Goal: Task Accomplishment & Management: Manage account settings

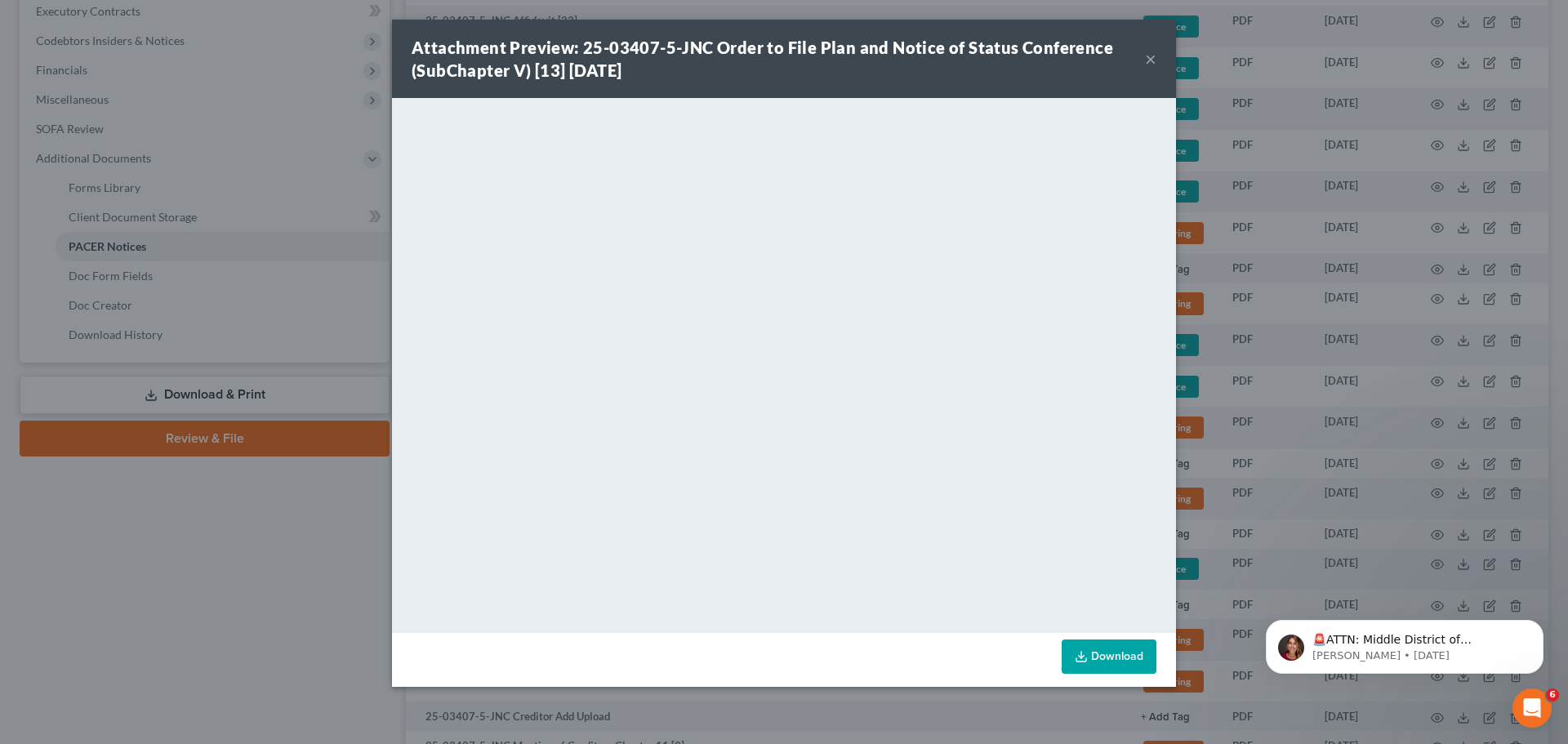
click at [1153, 61] on button "×" at bounding box center [1150, 58] width 11 height 20
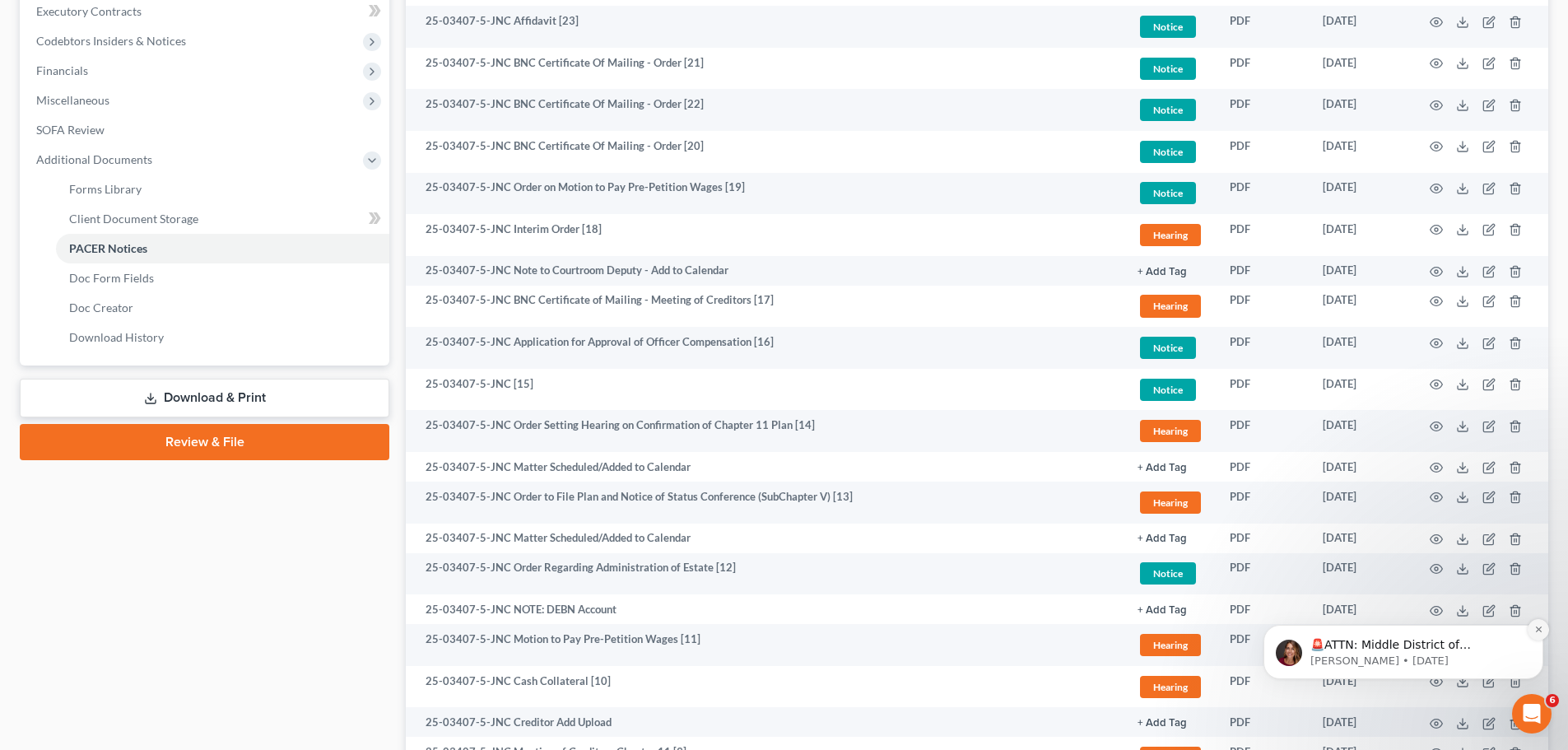
click at [1536, 632] on icon "Dismiss notification" at bounding box center [1539, 630] width 9 height 9
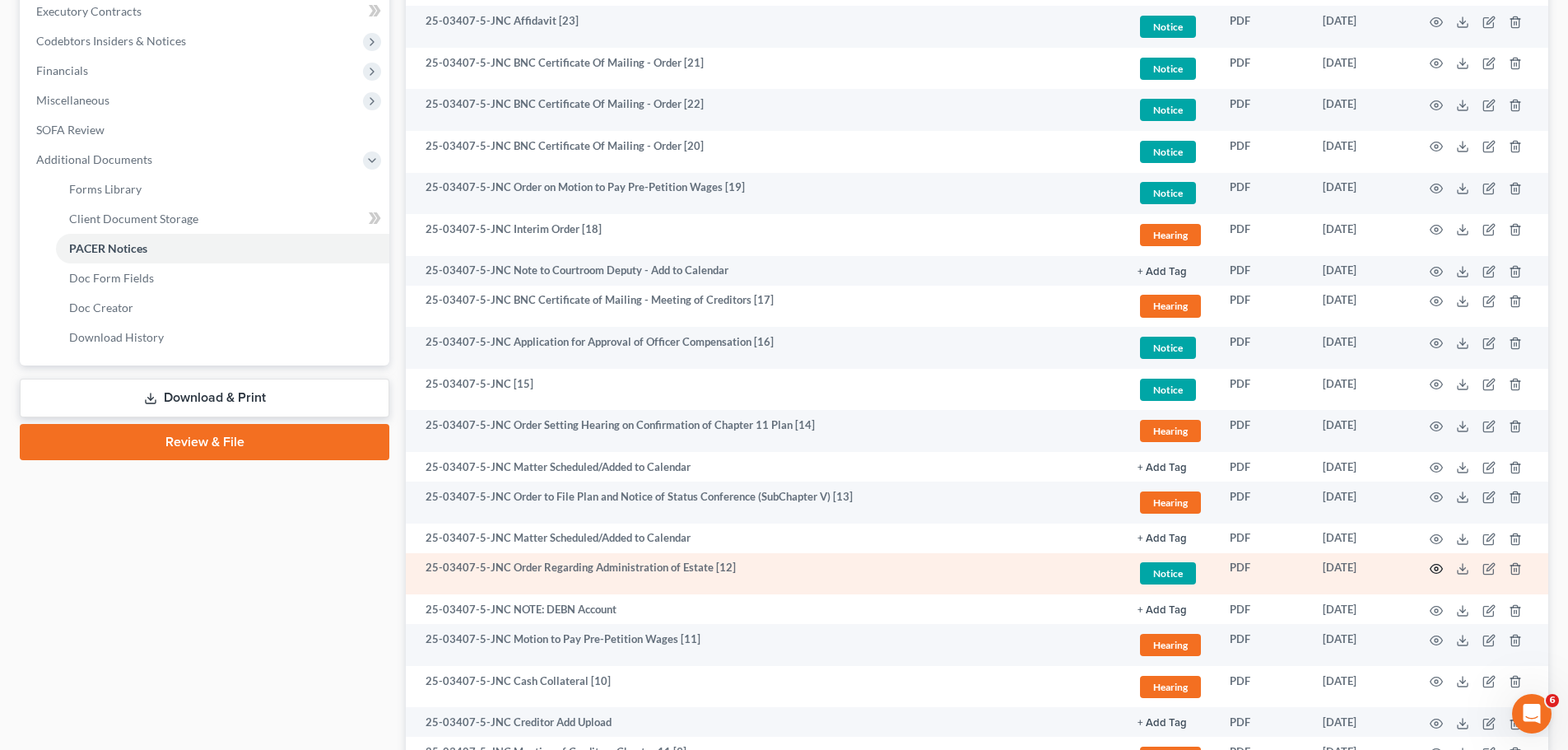
click at [1436, 566] on icon "button" at bounding box center [1436, 569] width 13 height 13
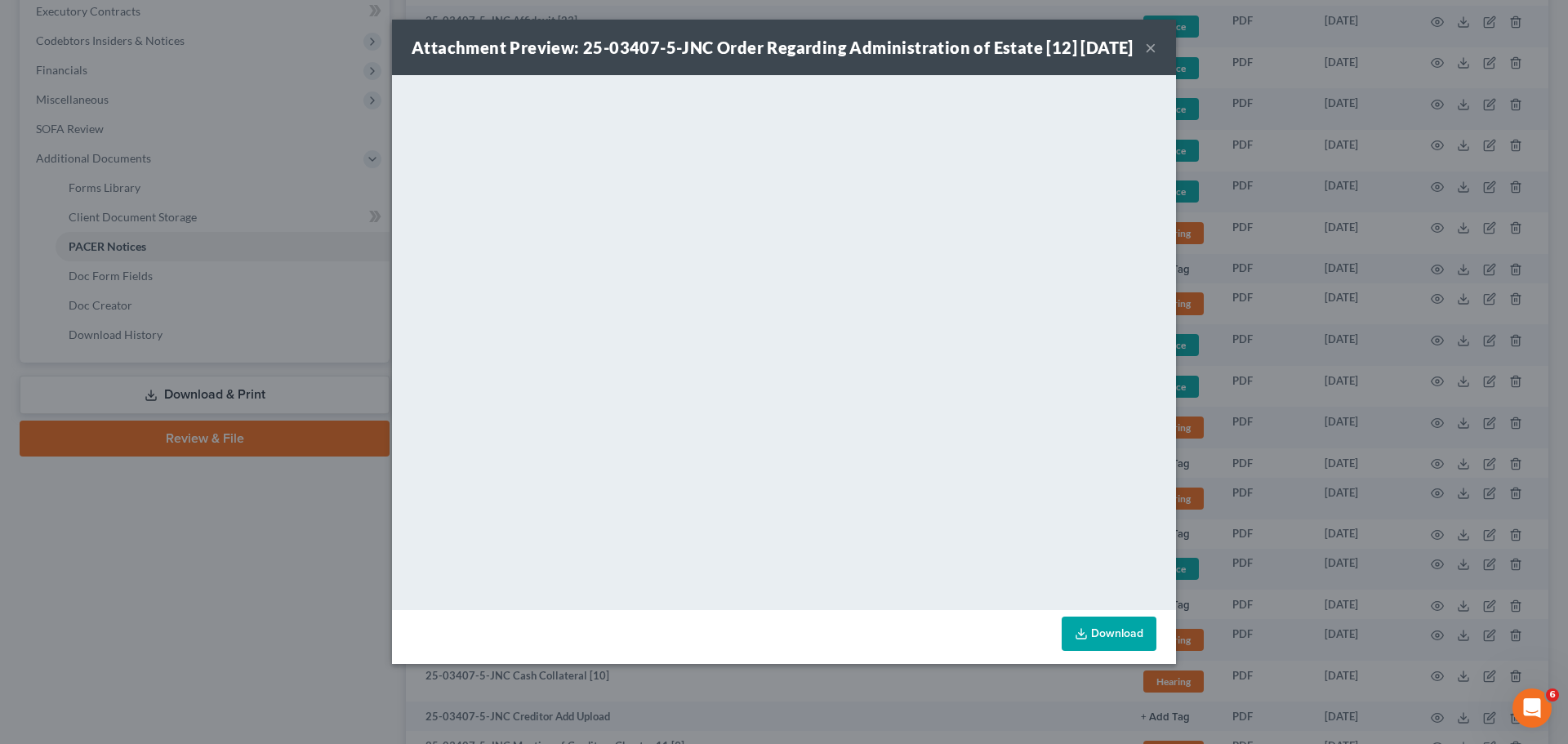
click at [1154, 57] on button "×" at bounding box center [1150, 47] width 11 height 20
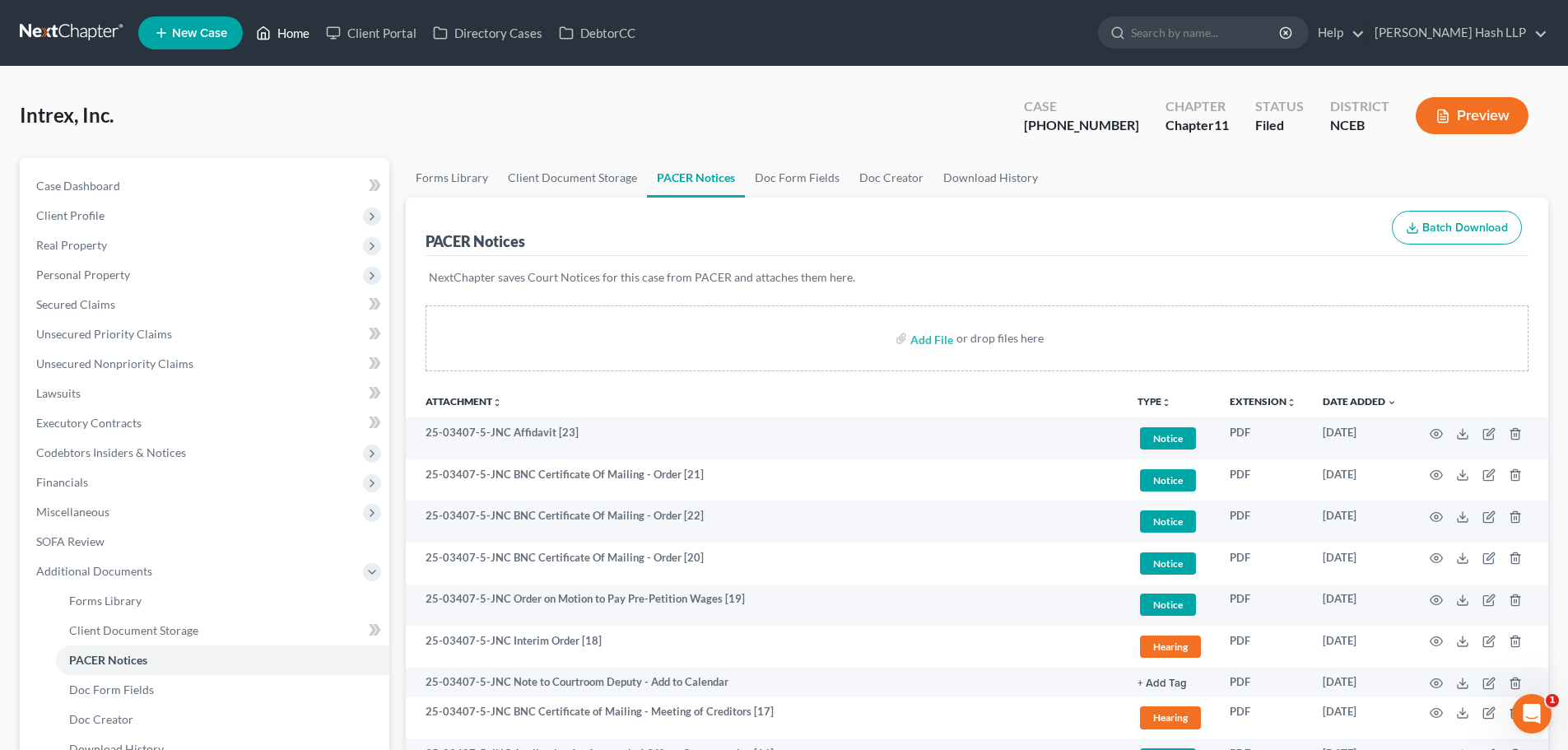
click at [303, 35] on link "Home" at bounding box center [282, 32] width 70 height 29
click at [304, 35] on link "Home" at bounding box center [282, 32] width 70 height 29
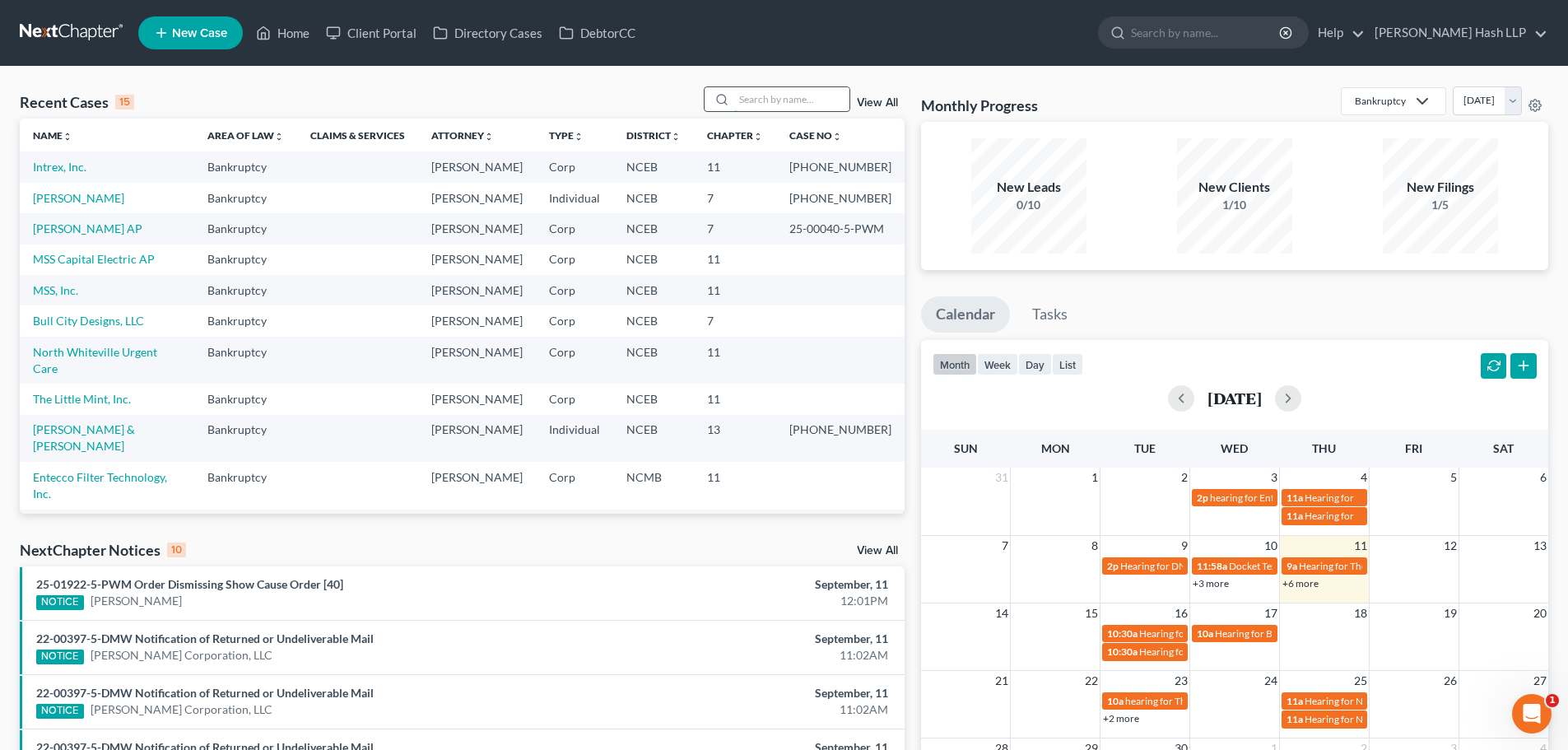
click at [770, 107] on input "search" at bounding box center [792, 98] width 115 height 24
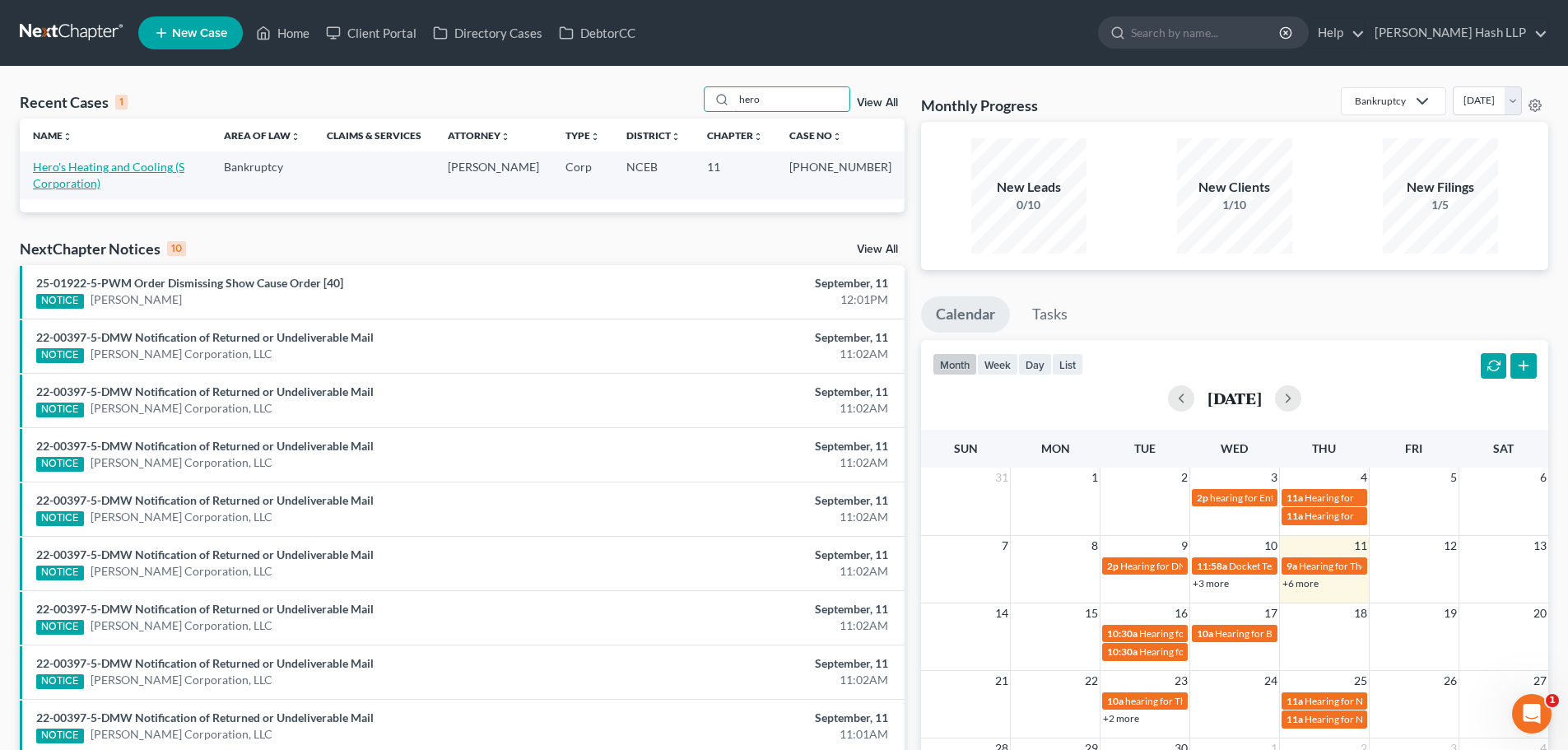
type input "hero"
click at [104, 170] on link "Hero's Heating and Cooling (S Corporation)" at bounding box center [109, 175] width 151 height 30
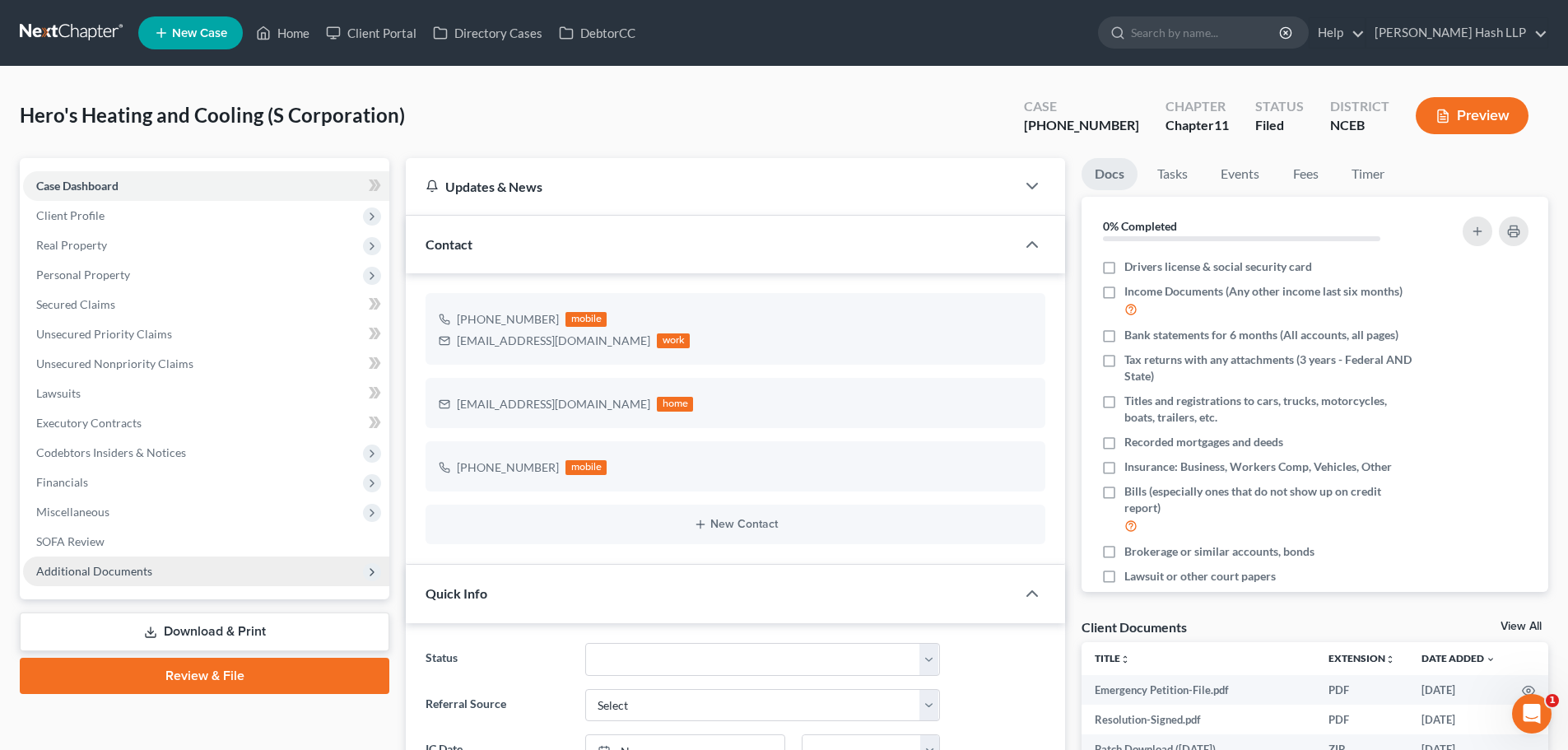
click at [125, 570] on span "Additional Documents" at bounding box center [93, 571] width 116 height 14
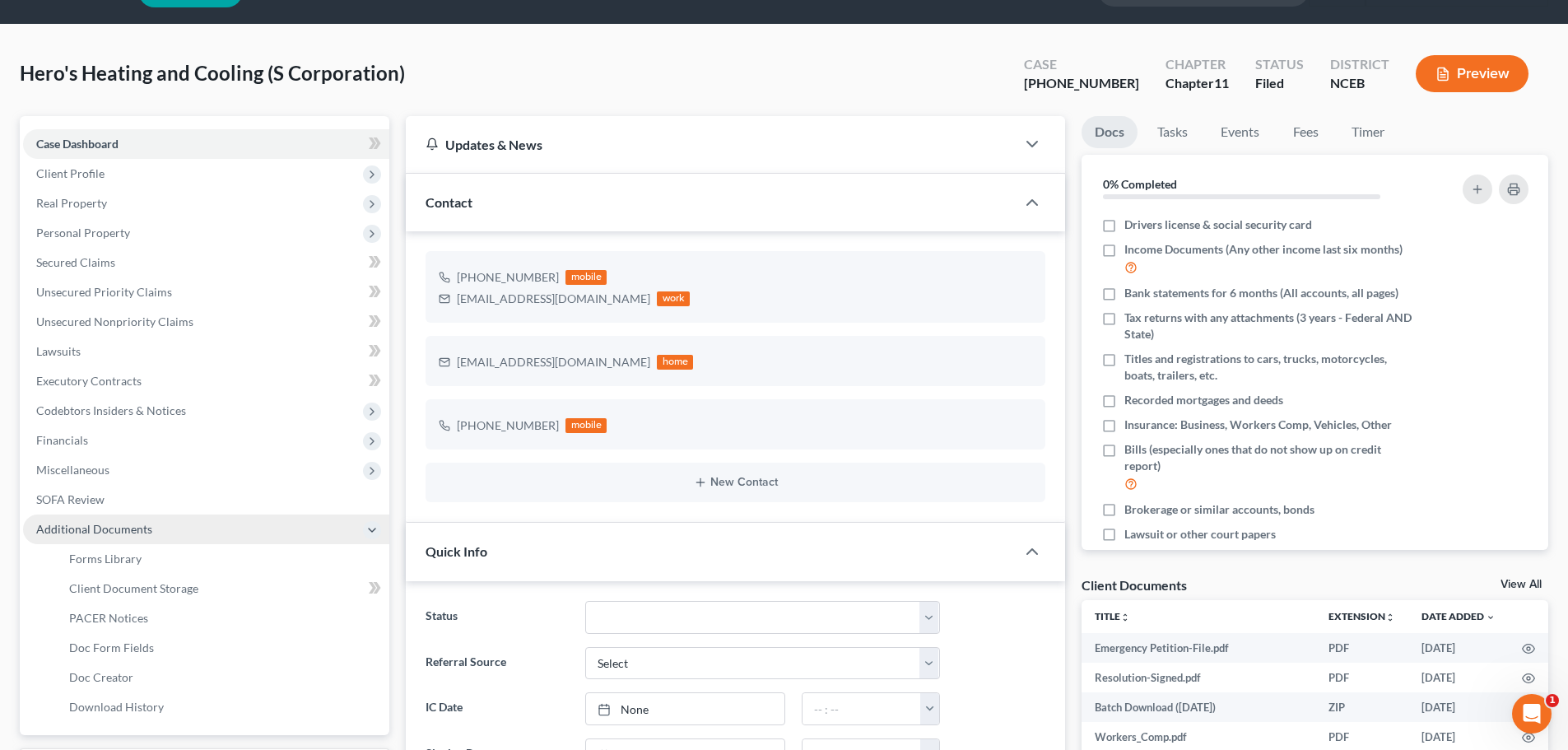
scroll to position [82, 0]
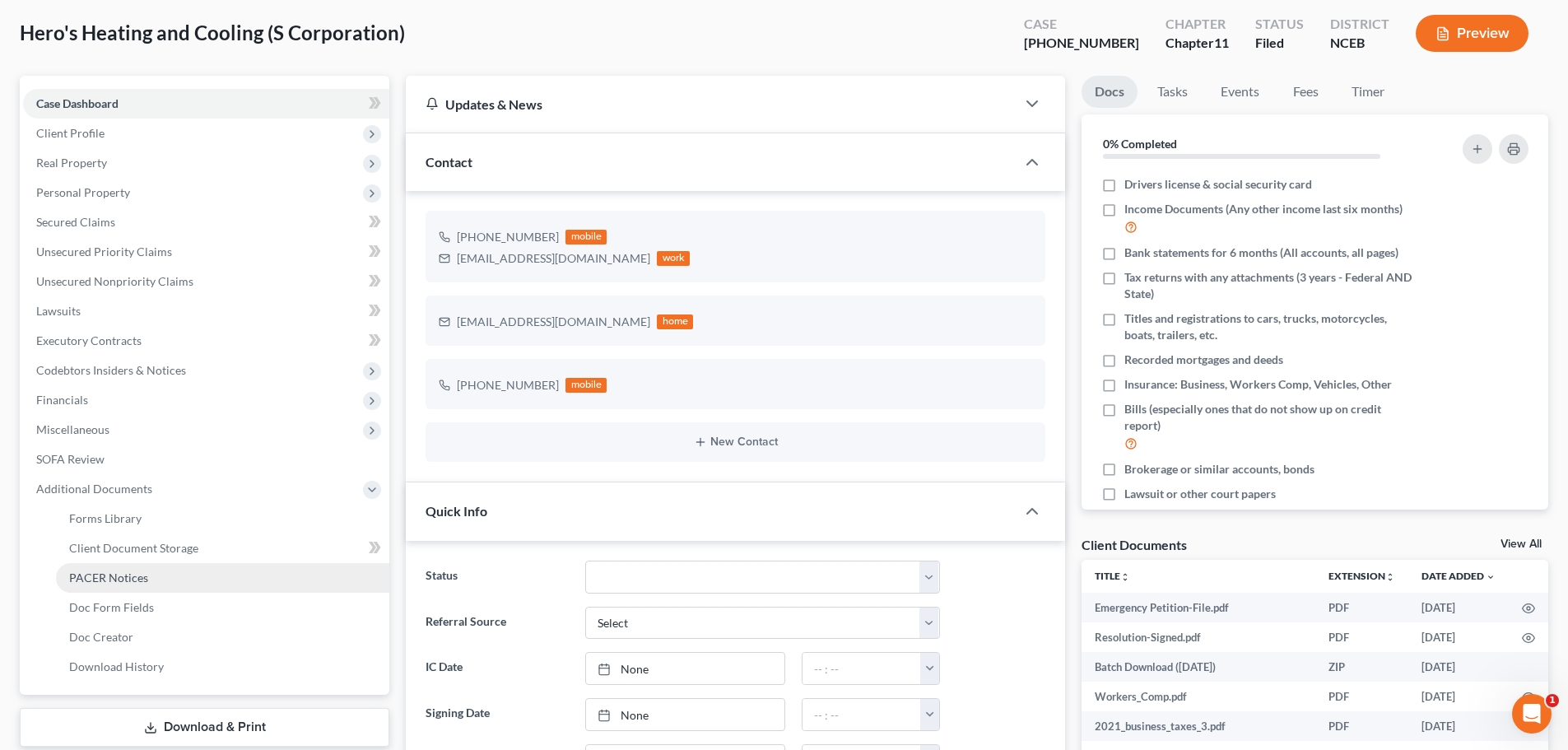
click at [128, 580] on span "PACER Notices" at bounding box center [109, 577] width 79 height 14
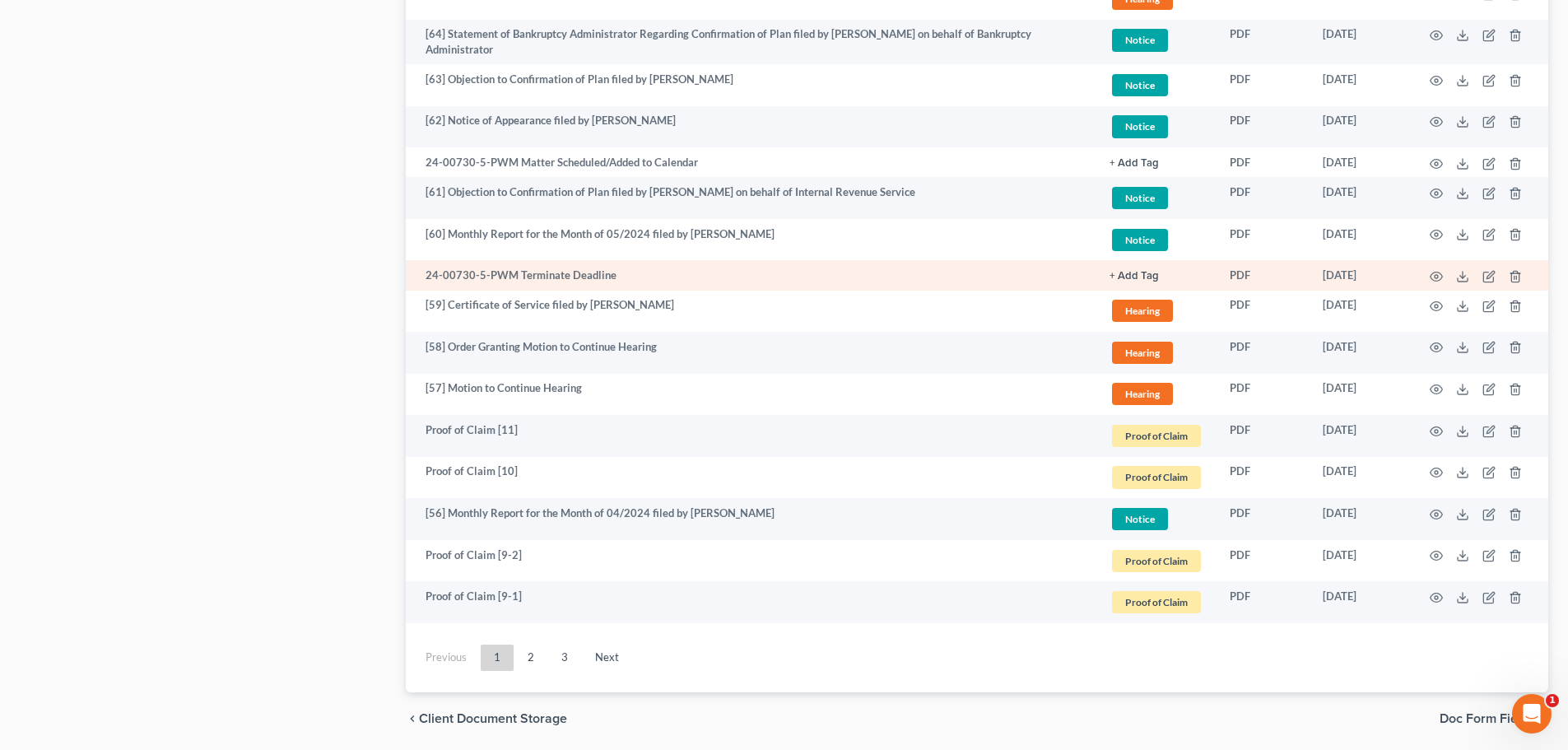
scroll to position [2763, 0]
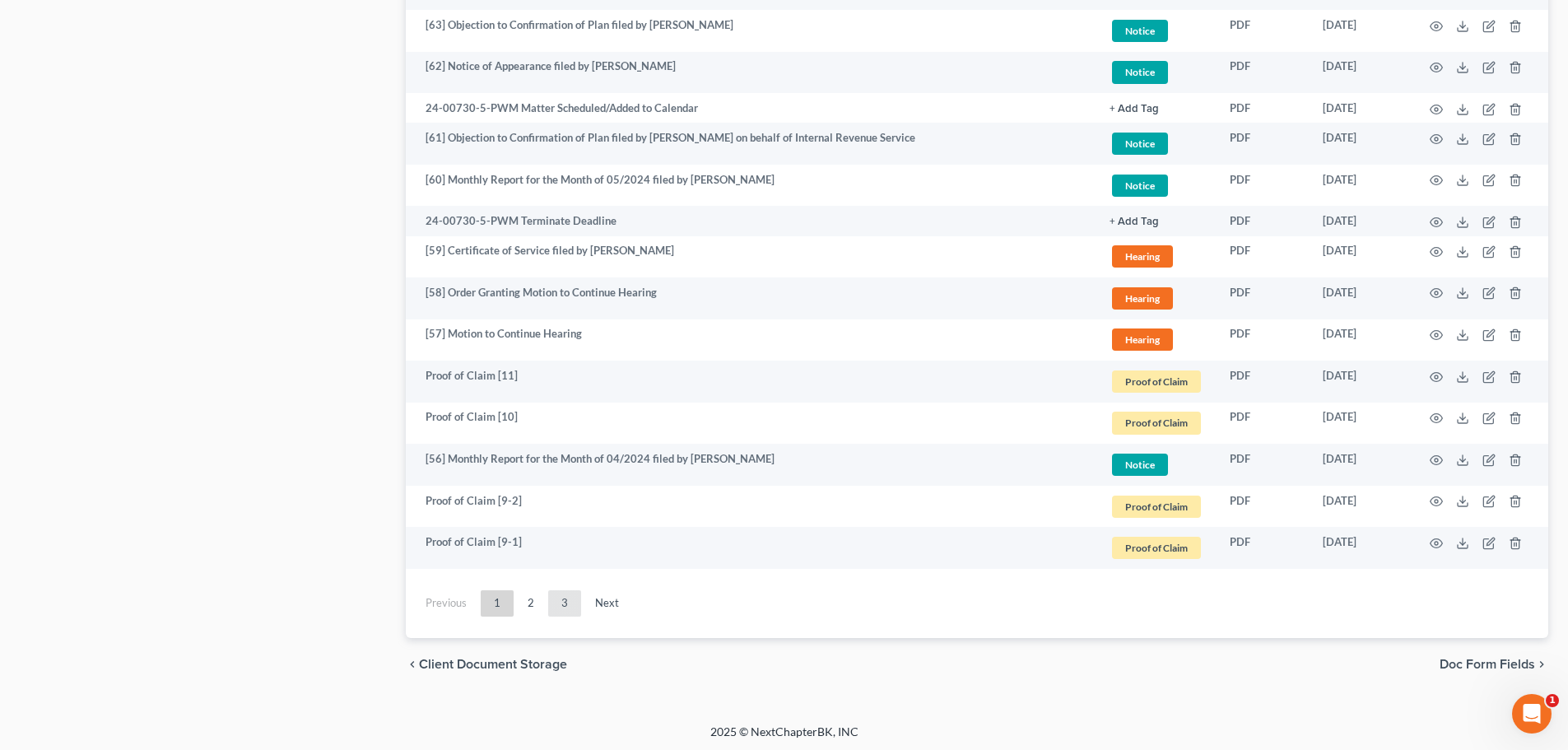
click at [564, 602] on link "3" at bounding box center [565, 604] width 33 height 26
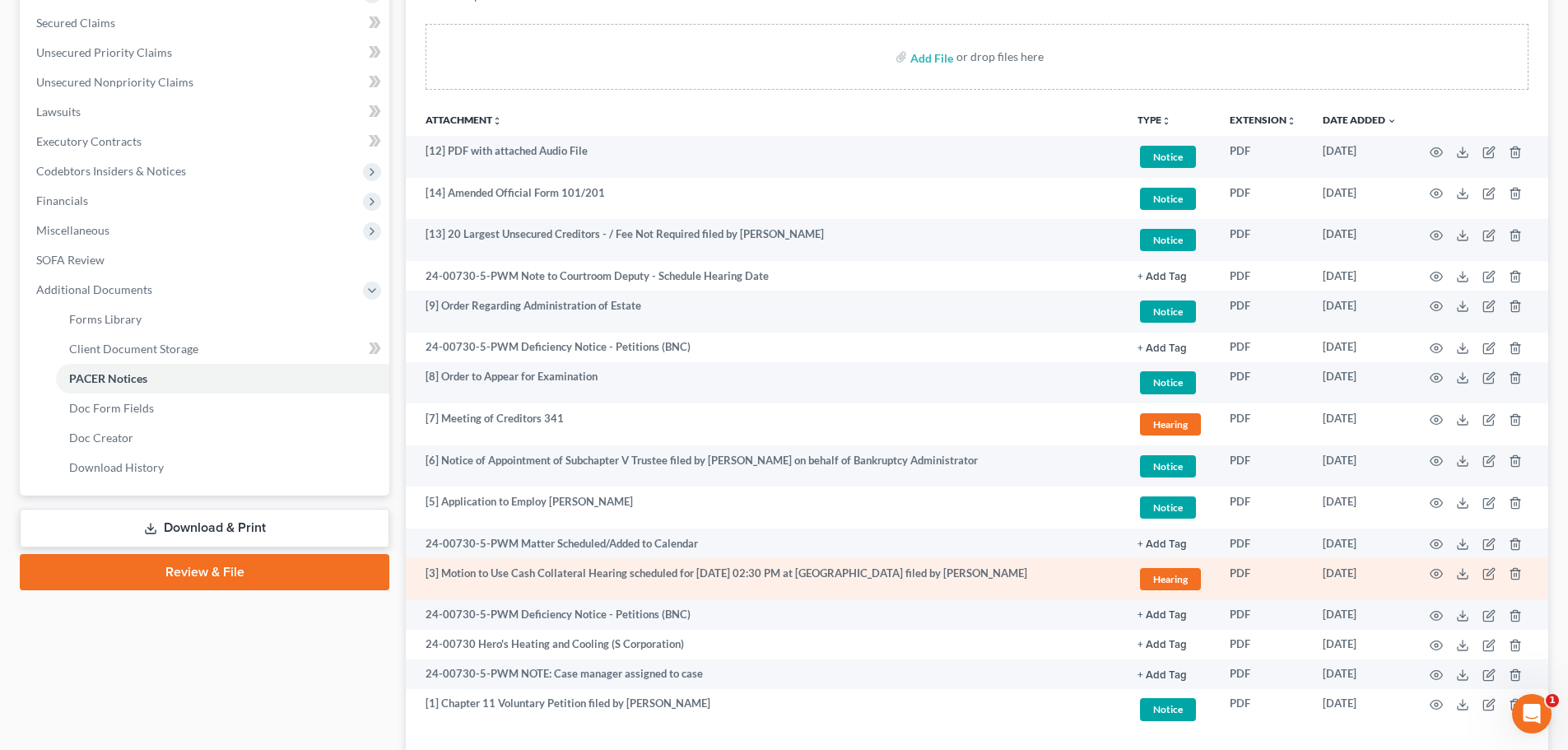
scroll to position [447, 0]
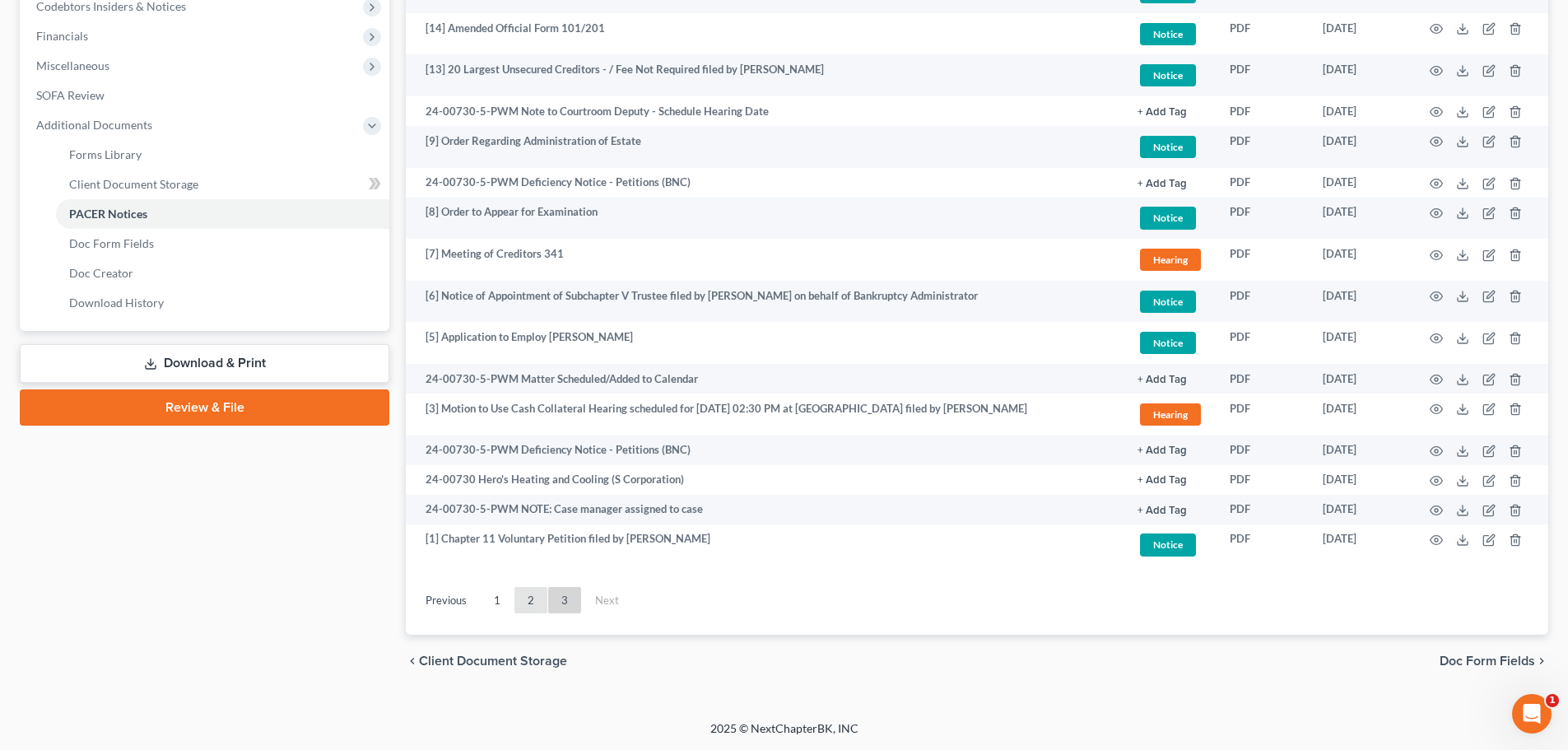
click at [530, 600] on link "2" at bounding box center [531, 601] width 33 height 26
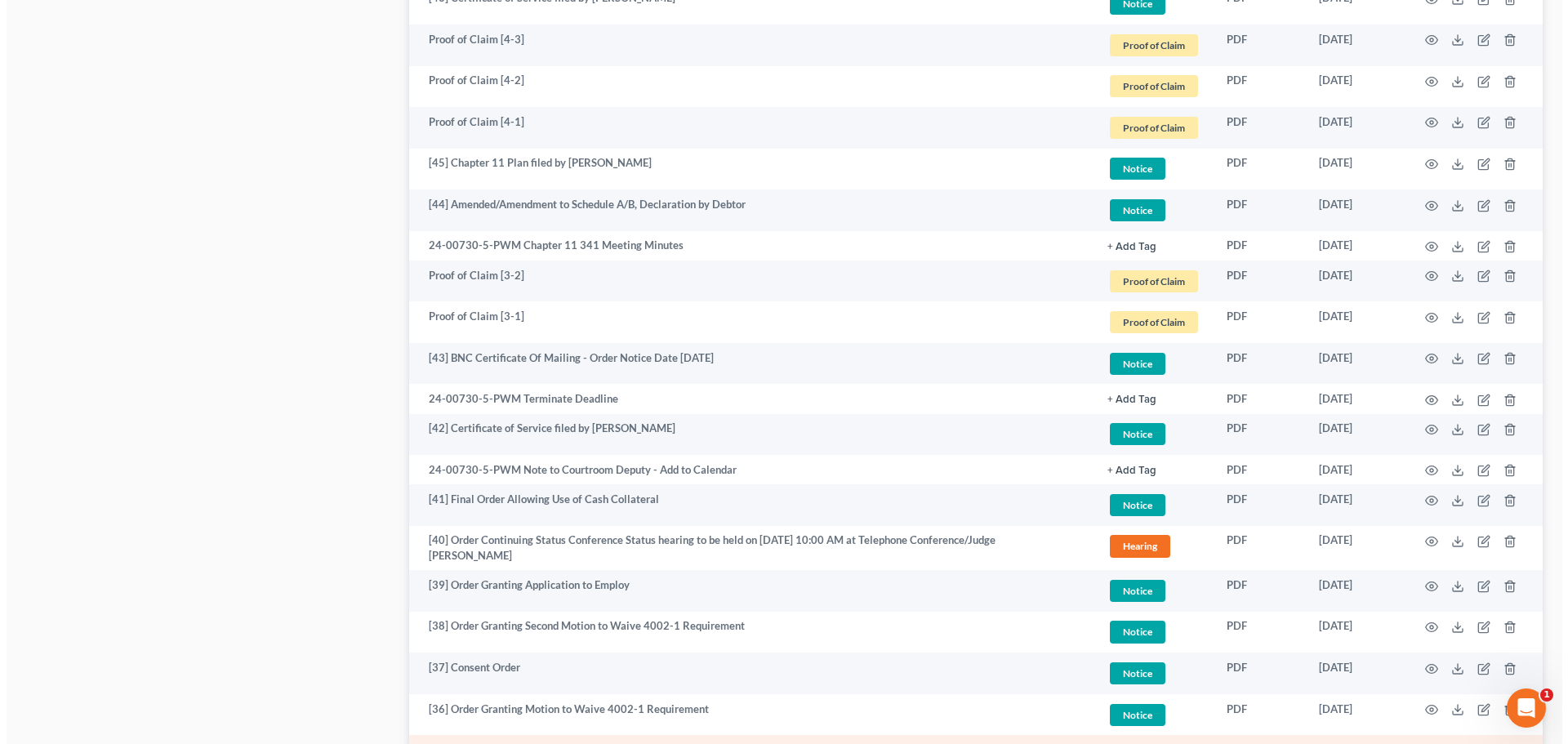
scroll to position [1259, 0]
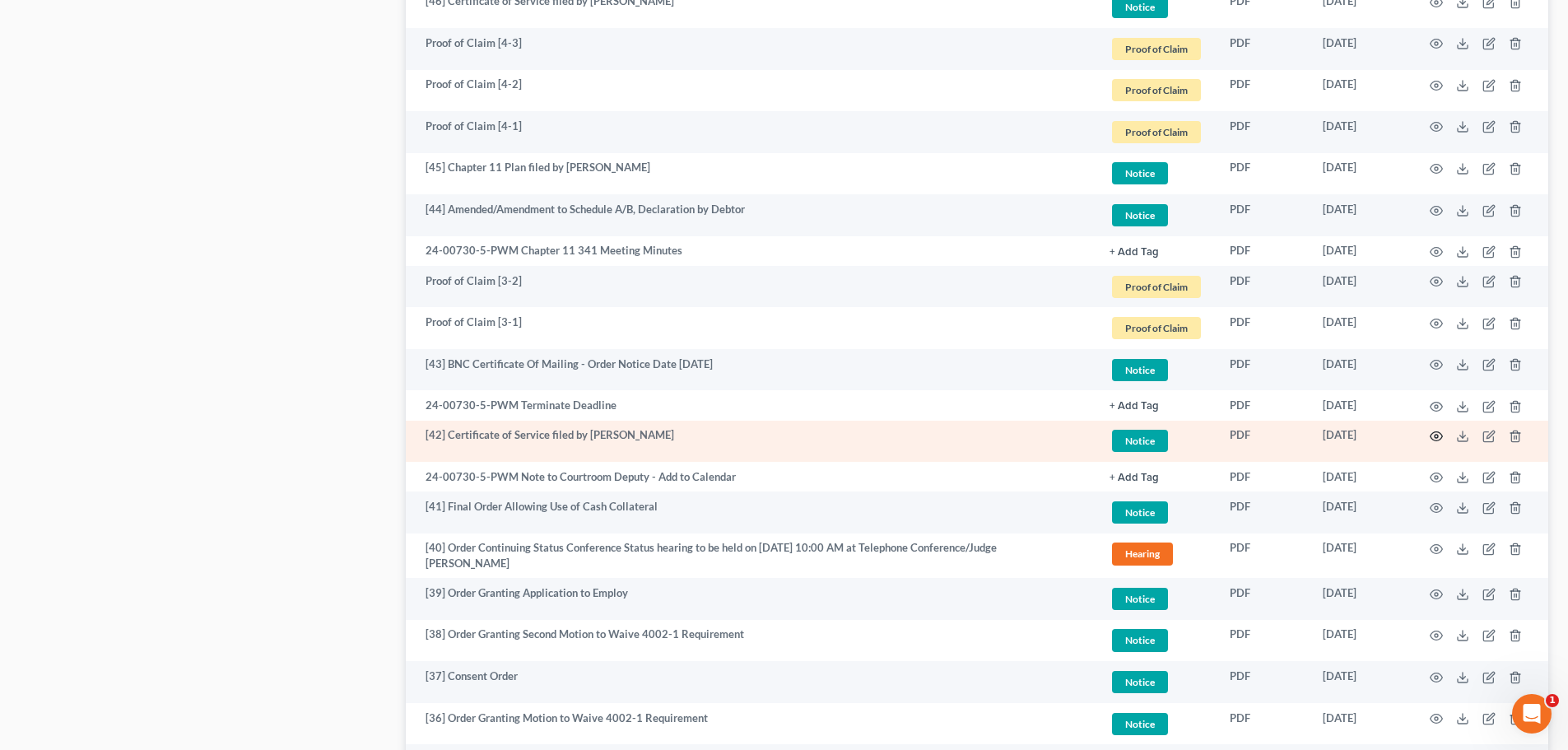
click at [1437, 434] on icon "button" at bounding box center [1436, 436] width 13 height 13
